Goal: Information Seeking & Learning: Learn about a topic

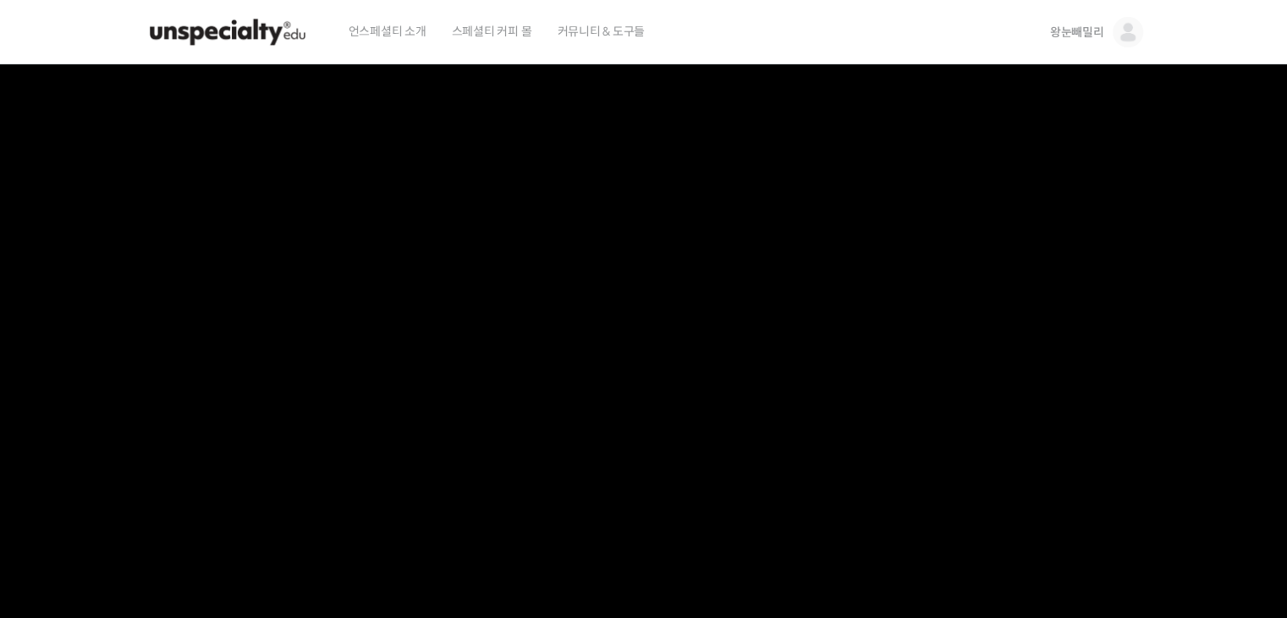
click at [269, 33] on img at bounding box center [228, 32] width 166 height 51
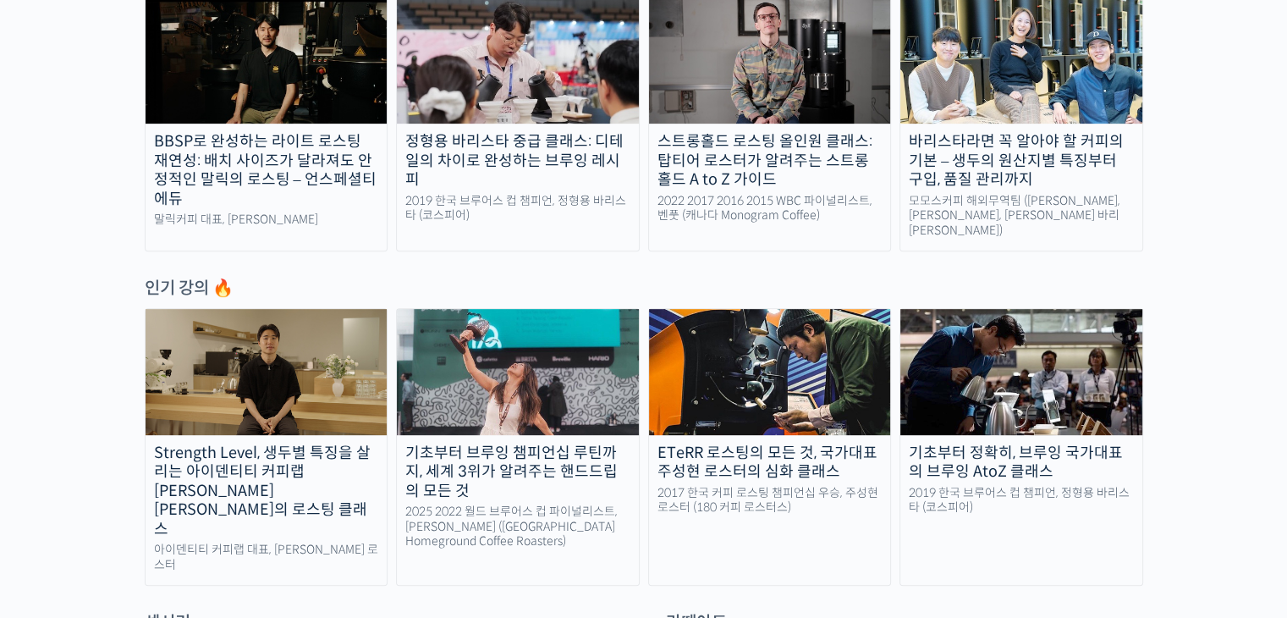
scroll to position [677, 0]
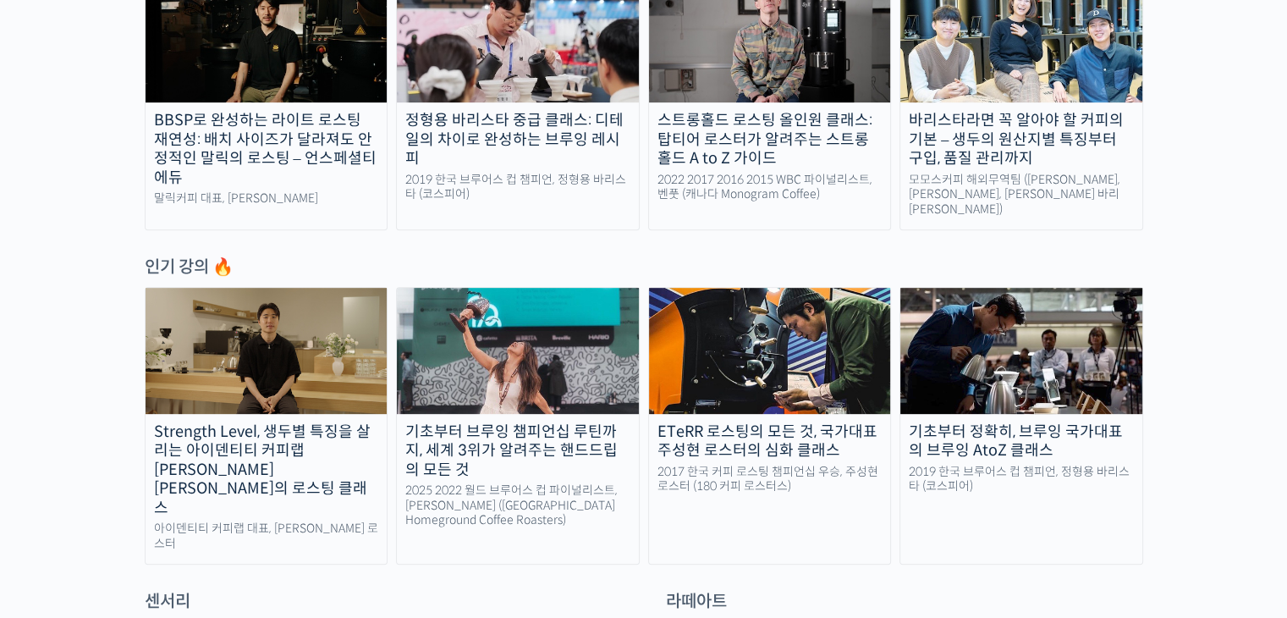
click at [990, 350] on img at bounding box center [1022, 350] width 242 height 125
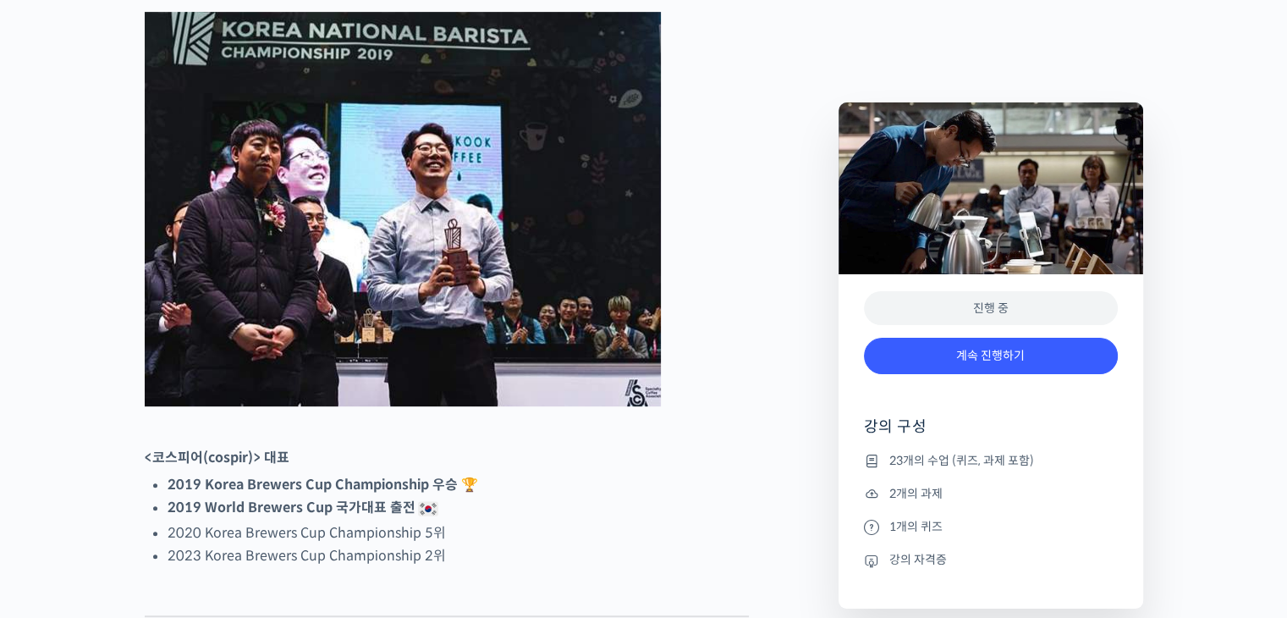
scroll to position [846, 0]
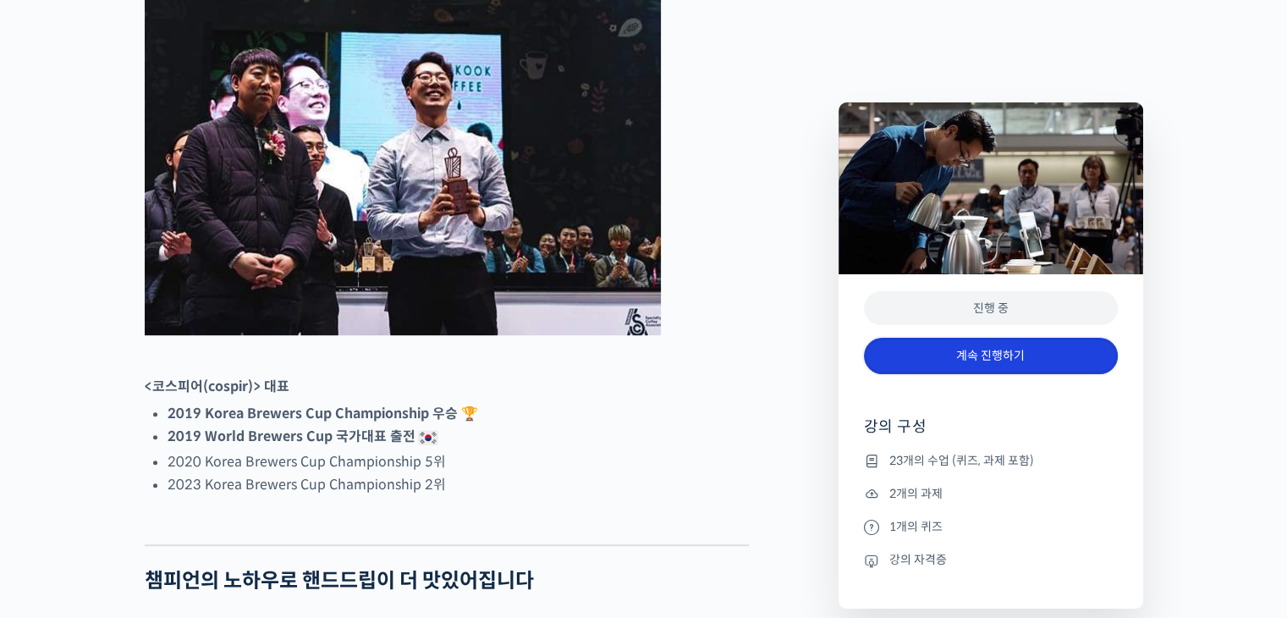
click at [995, 358] on link "계속 진행하기" at bounding box center [991, 356] width 254 height 36
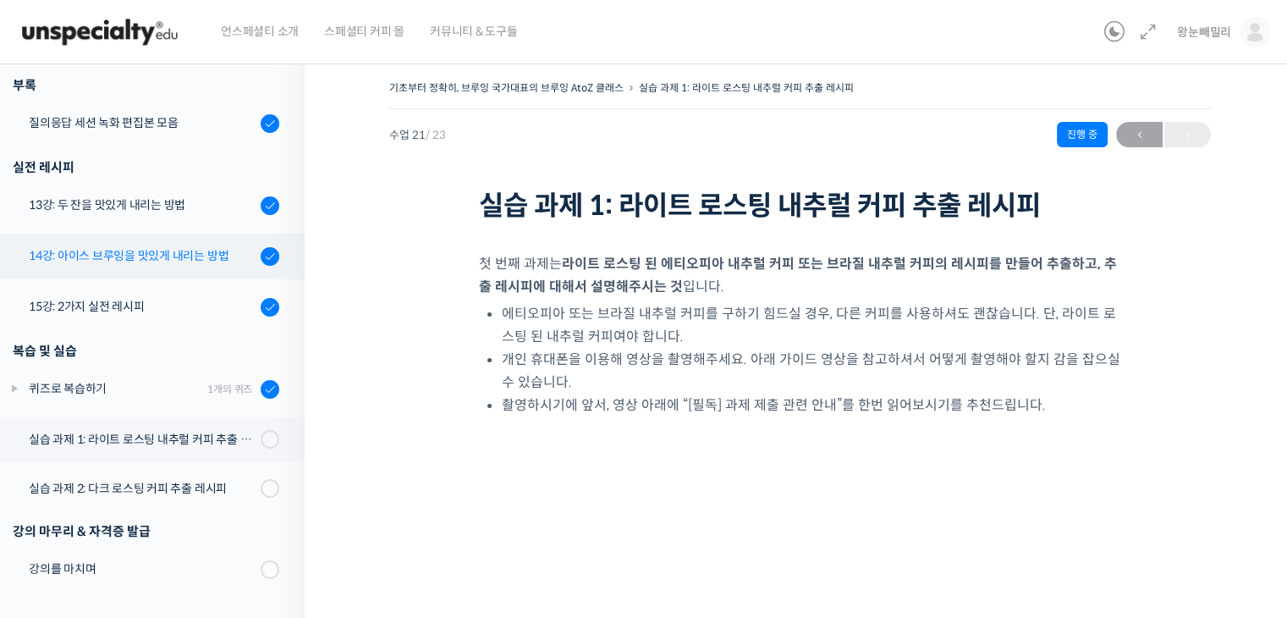
scroll to position [982, 0]
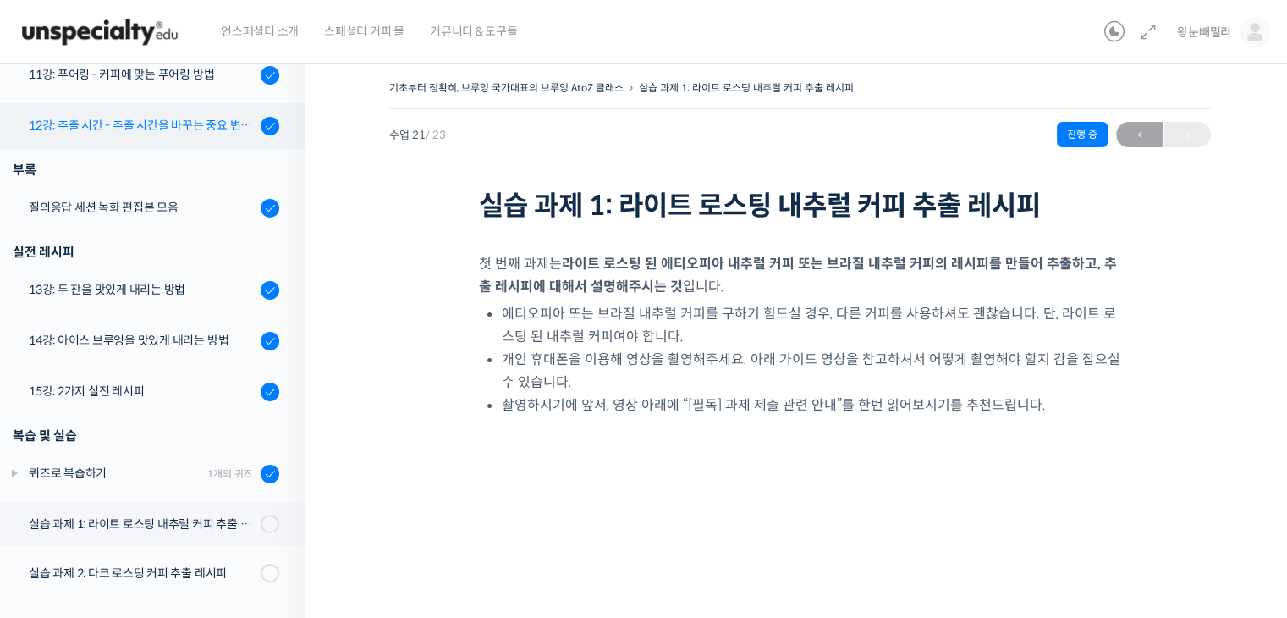
click at [152, 133] on div "12강: 추출 시간 - 추출 시간을 바꾸는 중요 변수 파헤치기" at bounding box center [142, 125] width 227 height 19
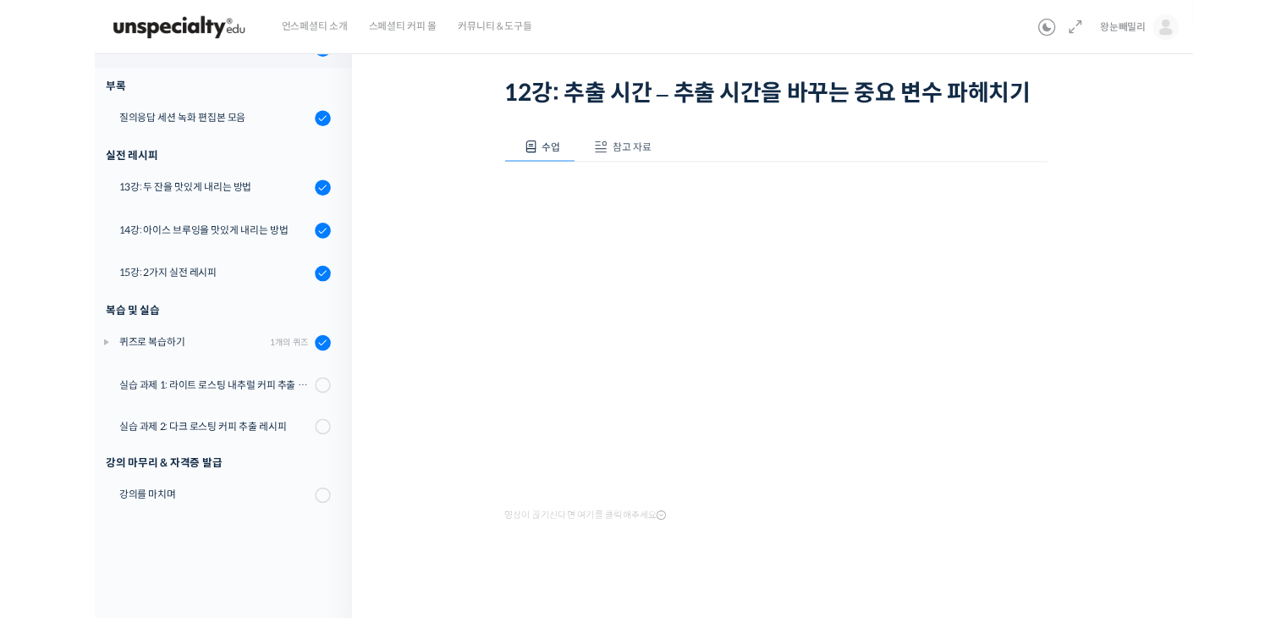
scroll to position [953, 0]
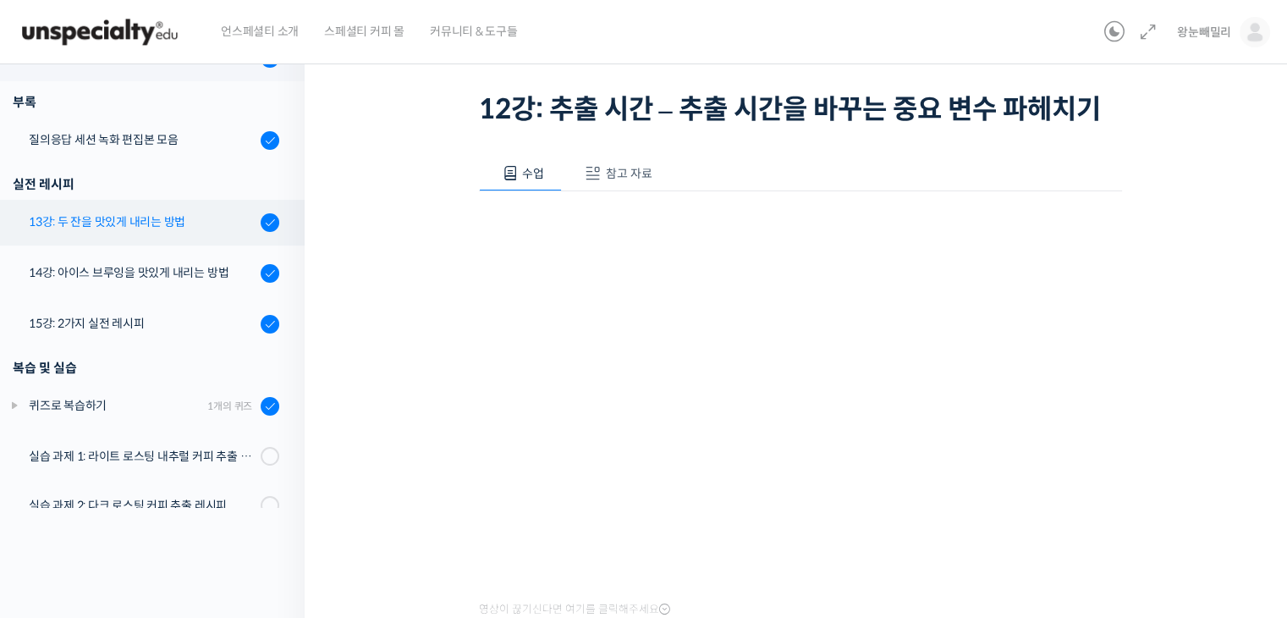
click at [152, 223] on div "13강: 두 잔을 맛있게 내리는 방법" at bounding box center [142, 221] width 227 height 19
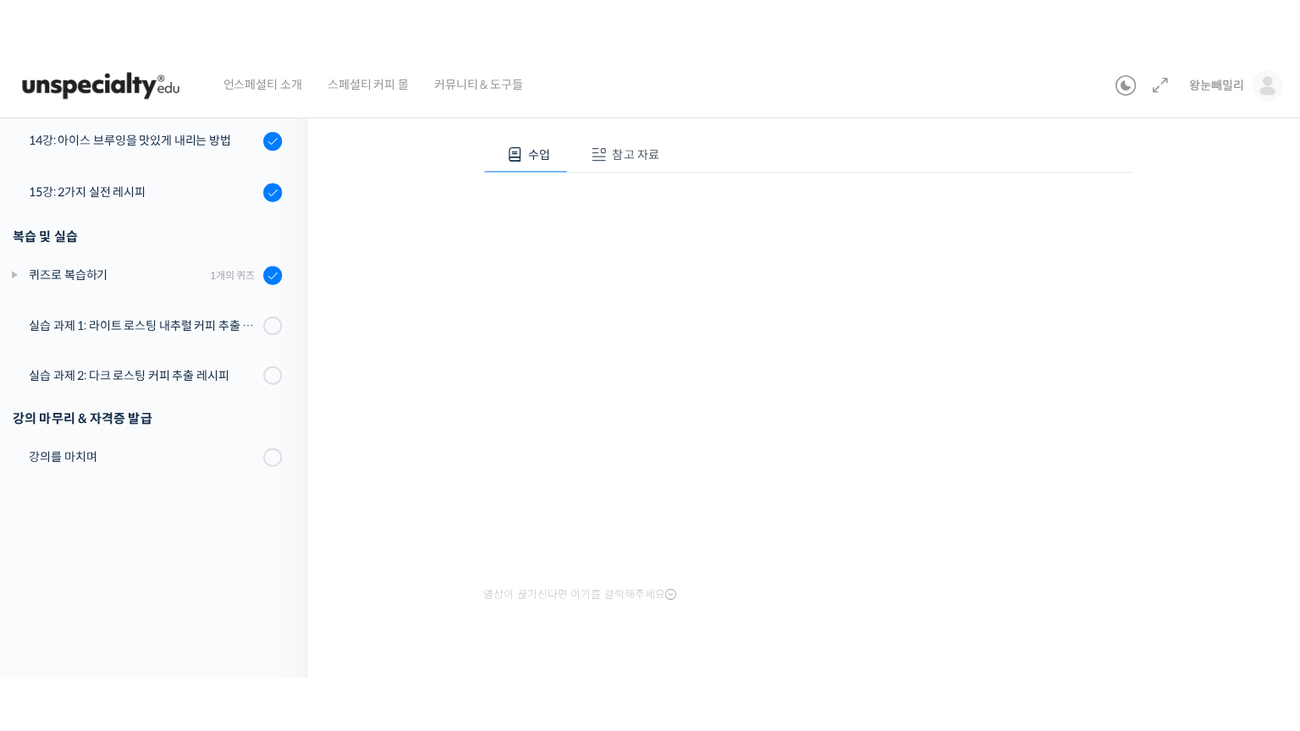
scroll to position [953, 0]
